Goal: Information Seeking & Learning: Find contact information

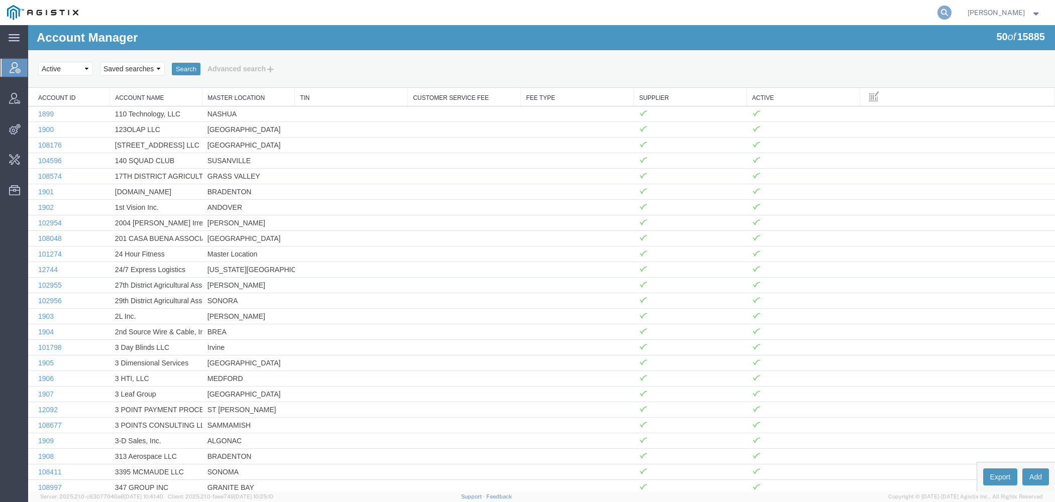
click at [951, 15] on icon at bounding box center [944, 13] width 14 height 14
type input "l"
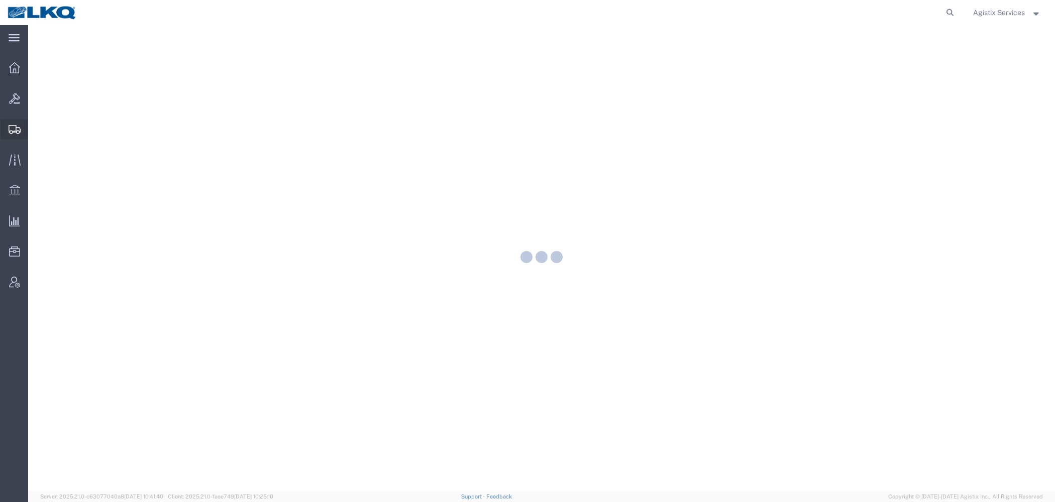
click at [16, 132] on icon at bounding box center [15, 129] width 12 height 9
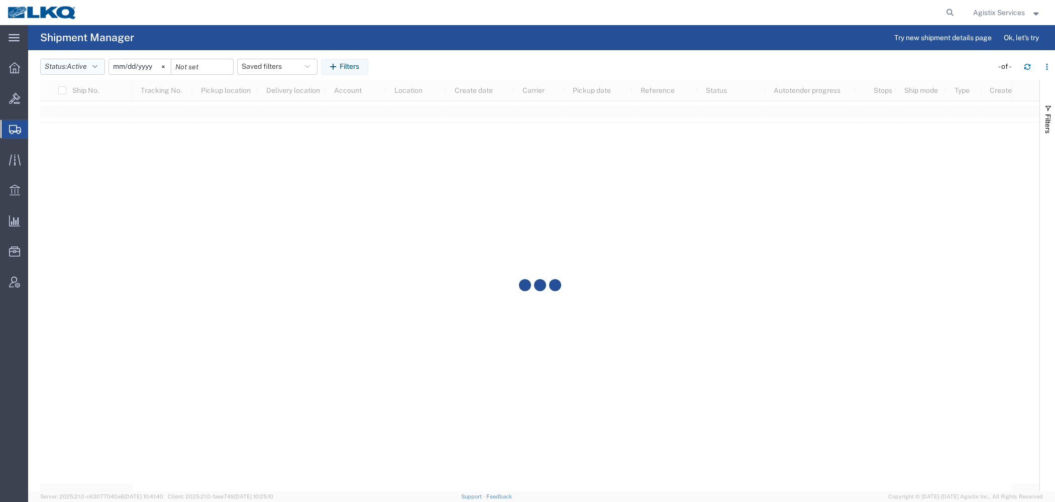
click at [87, 70] on span "Active" at bounding box center [77, 66] width 20 height 8
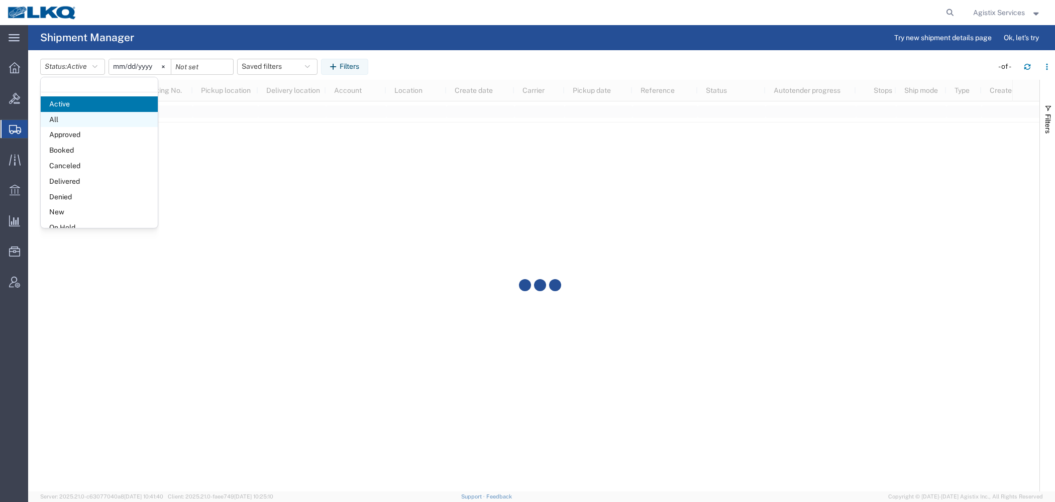
click at [86, 117] on span "All" at bounding box center [99, 120] width 117 height 16
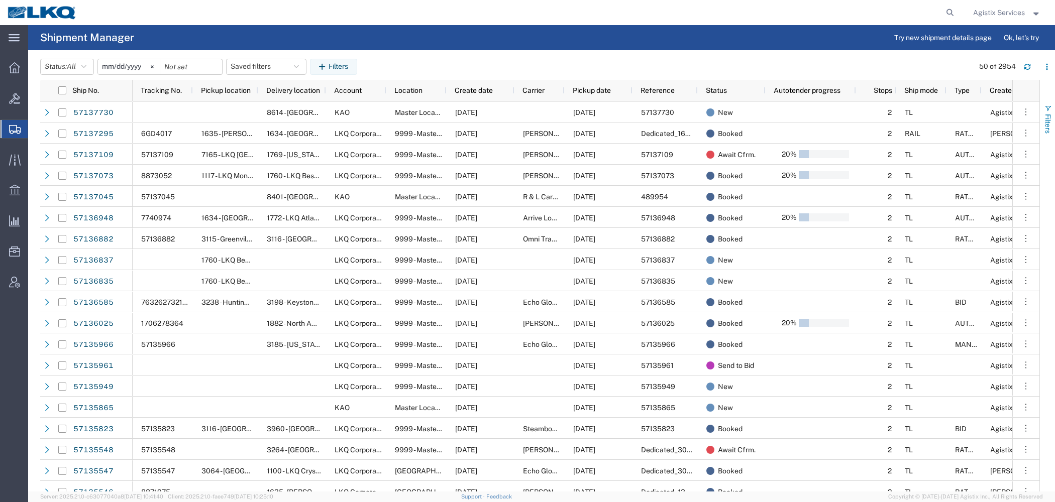
click at [1048, 120] on span "Filters" at bounding box center [1048, 124] width 8 height 20
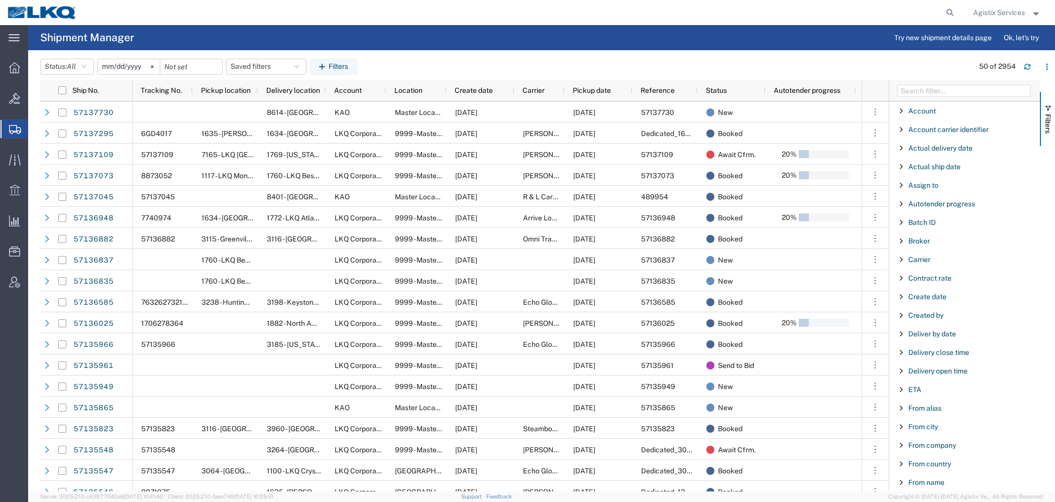
click at [922, 254] on div "Carrier" at bounding box center [964, 260] width 151 height 18
click at [925, 284] on div "starts with" at bounding box center [964, 285] width 115 height 8
click at [922, 301] on input "Filter Value" at bounding box center [968, 302] width 132 height 12
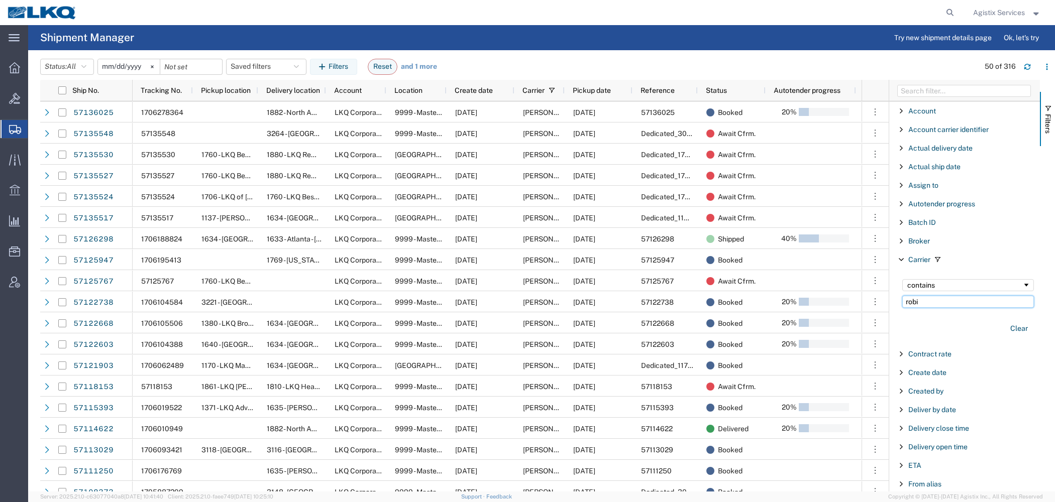
scroll to position [904, 0]
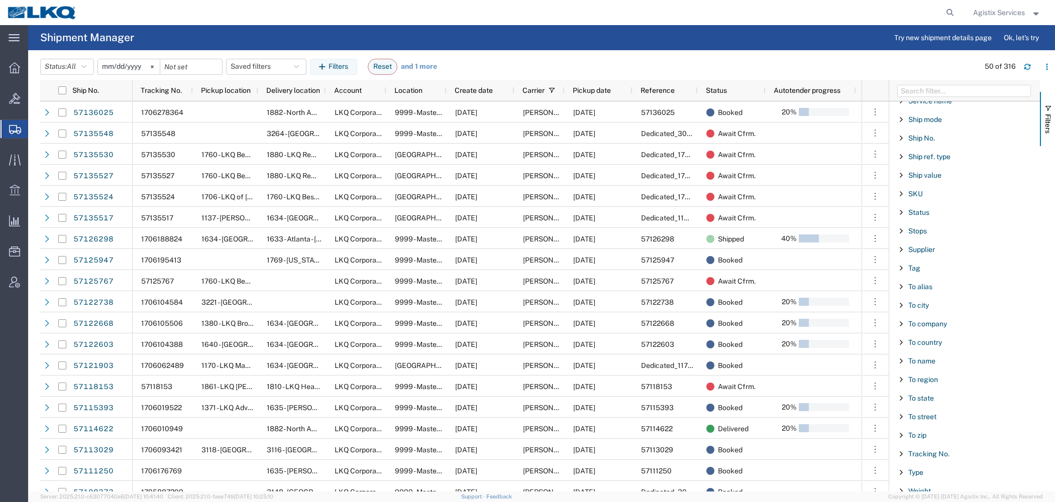
type input "robi"
click at [911, 464] on div "Type" at bounding box center [964, 473] width 151 height 18
click at [929, 468] on input "Filter List 66 Filters" at bounding box center [968, 473] width 132 height 16
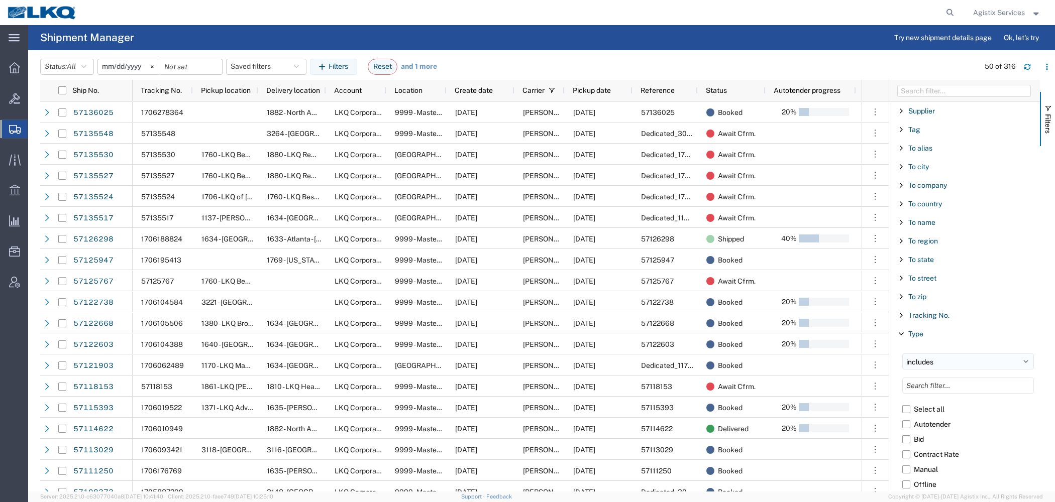
scroll to position [1105, 0]
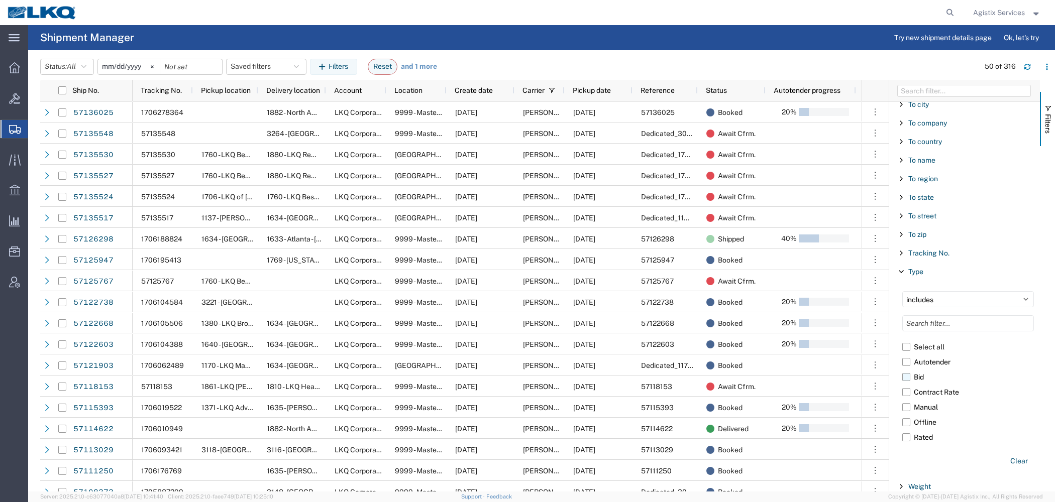
click at [910, 373] on label "Bid" at bounding box center [968, 377] width 132 height 15
click at [0, 0] on input "Bid" at bounding box center [0, 0] width 0 height 0
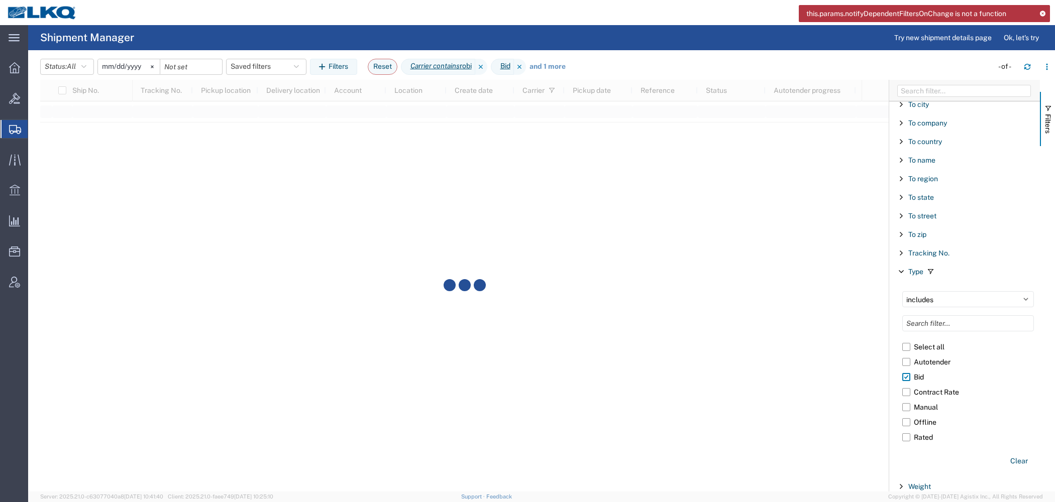
click at [1045, 14] on icon at bounding box center [1042, 14] width 7 height 6
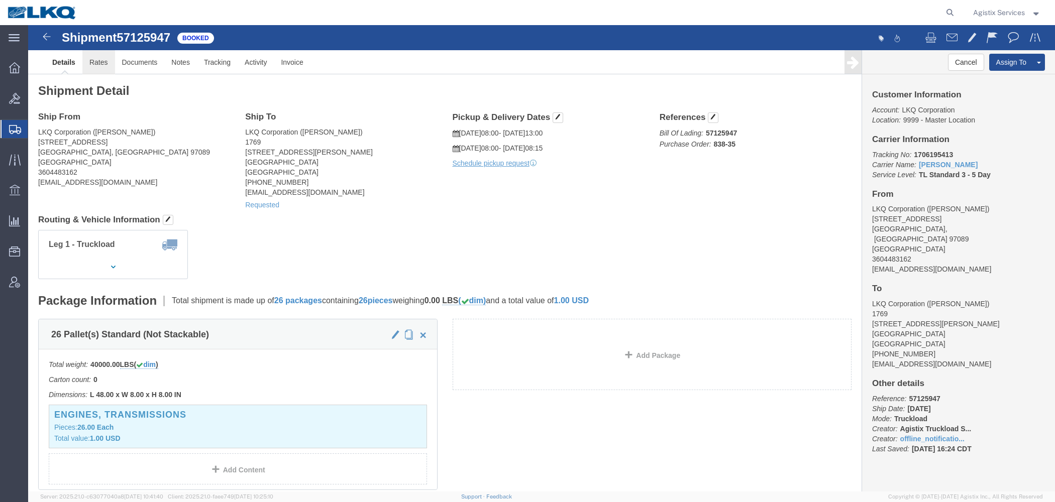
click link "Rates"
click div
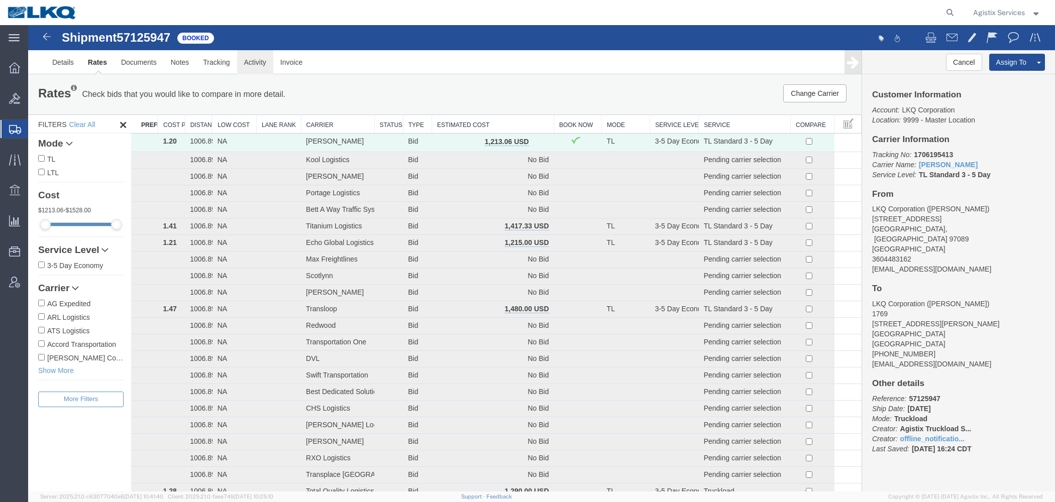
click at [243, 64] on link "Activity" at bounding box center [255, 62] width 36 height 24
click at [243, 65] on div at bounding box center [541, 258] width 1027 height 467
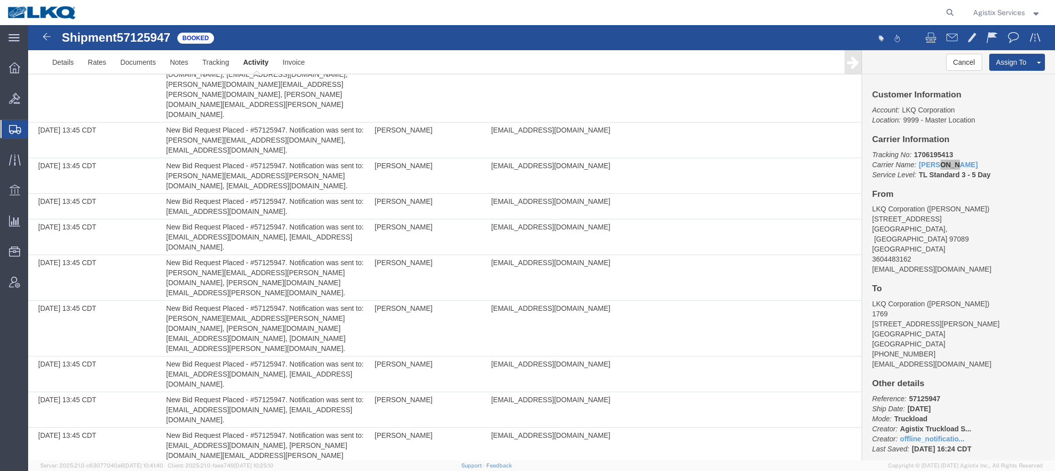
scroll to position [1718, 0]
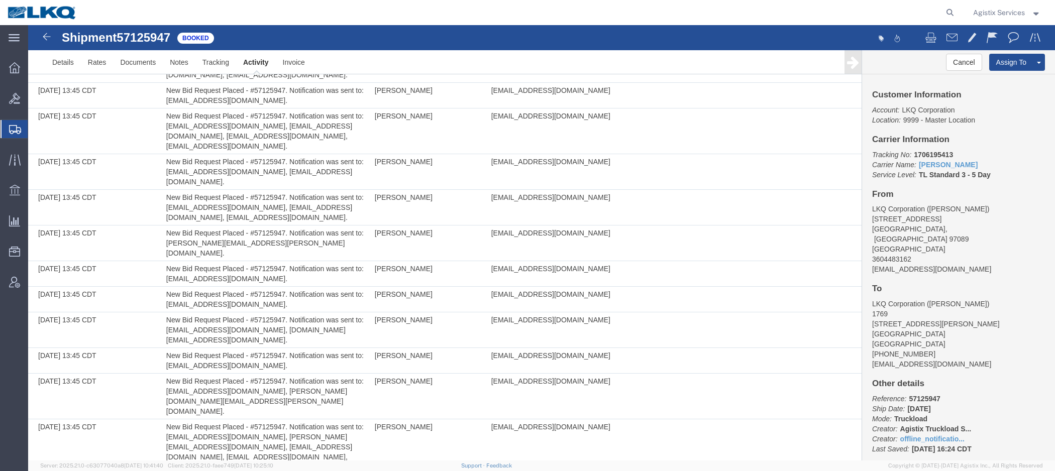
drag, startPoint x: 166, startPoint y: 242, endPoint x: 274, endPoint y: 244, distance: 108.0
copy td "[PERSON_NAME][EMAIL_ADDRESS][PERSON_NAME][DOMAIN_NAME]"
drag, startPoint x: 167, startPoint y: 252, endPoint x: 267, endPoint y: 252, distance: 100.0
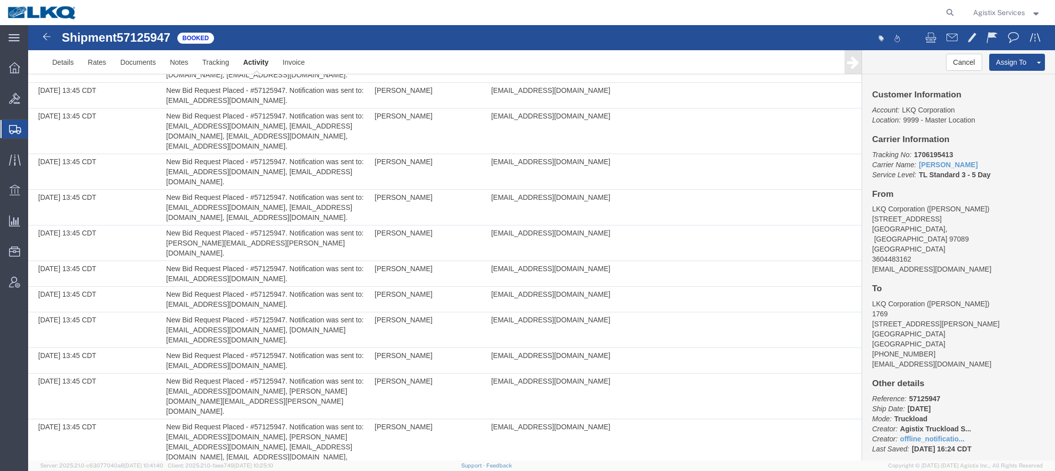
copy td "[EMAIL_ADDRESS][DOMAIN_NAME]"
drag, startPoint x: 271, startPoint y: 253, endPoint x: 360, endPoint y: 254, distance: 88.4
copy td "[EMAIL_ADDRESS][DOMAIN_NAME]"
drag, startPoint x: 167, startPoint y: 261, endPoint x: 264, endPoint y: 262, distance: 96.9
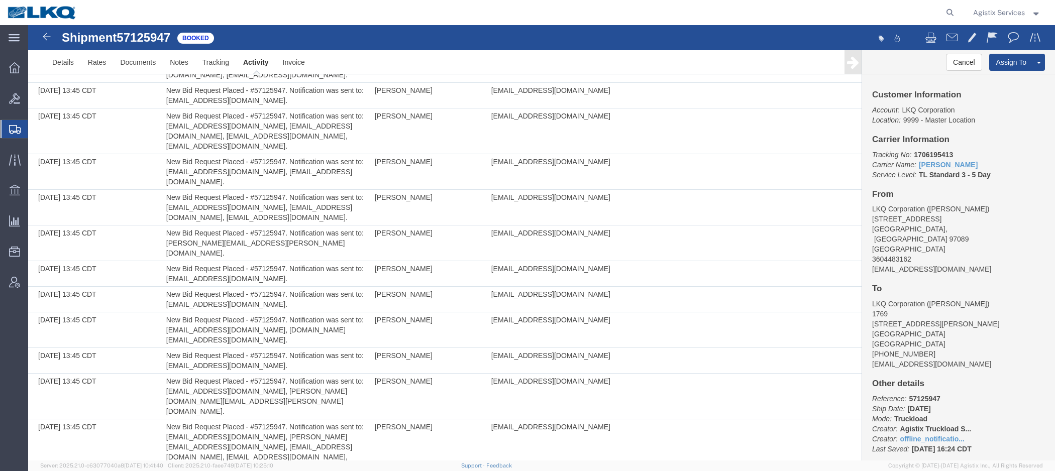
copy td "[PERSON_NAME][EMAIL_ADDRESS][PERSON_NAME][DOMAIN_NAME]"
drag, startPoint x: 167, startPoint y: 242, endPoint x: 275, endPoint y: 242, distance: 107.5
copy td "[PERSON_NAME][EMAIL_ADDRESS][PERSON_NAME][DOMAIN_NAME]"
